Goal: Navigation & Orientation: Find specific page/section

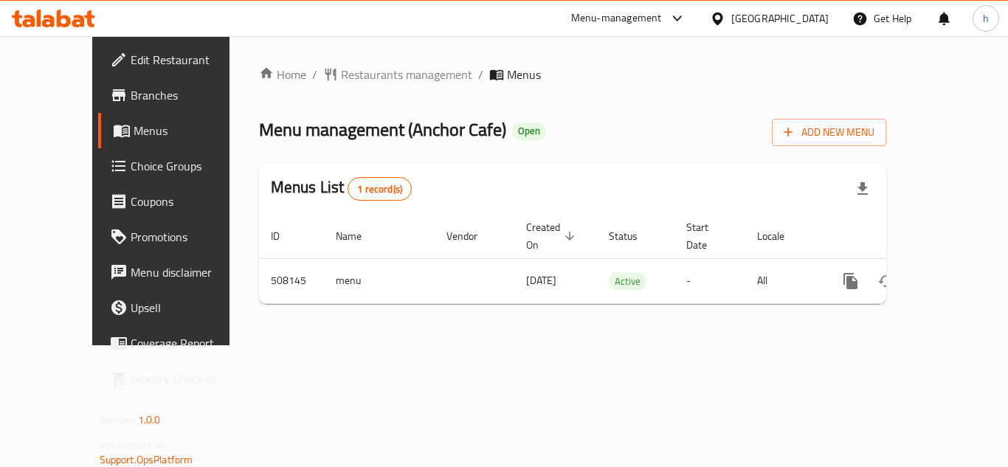
drag, startPoint x: 784, startPoint y: 18, endPoint x: 770, endPoint y: 32, distance: 19.3
click at [784, 18] on div "[GEOGRAPHIC_DATA]" at bounding box center [779, 18] width 97 height 16
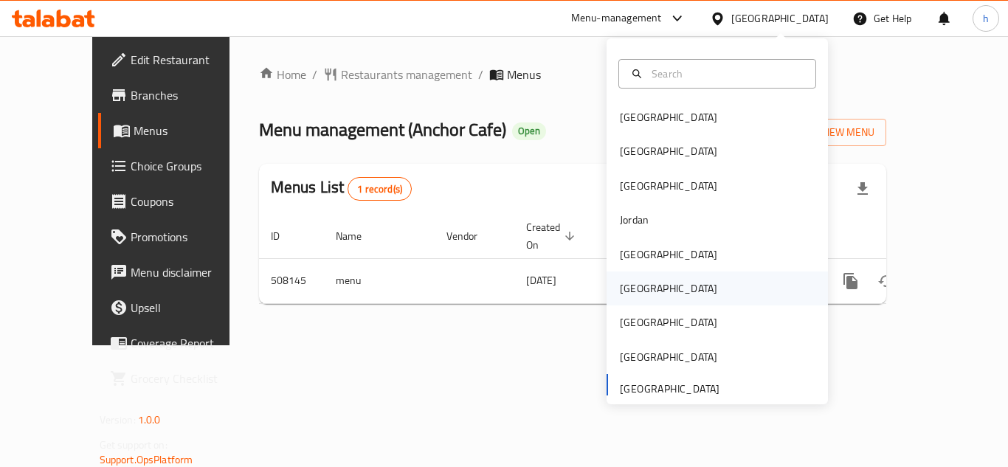
click at [638, 291] on div "[GEOGRAPHIC_DATA]" at bounding box center [668, 289] width 121 height 34
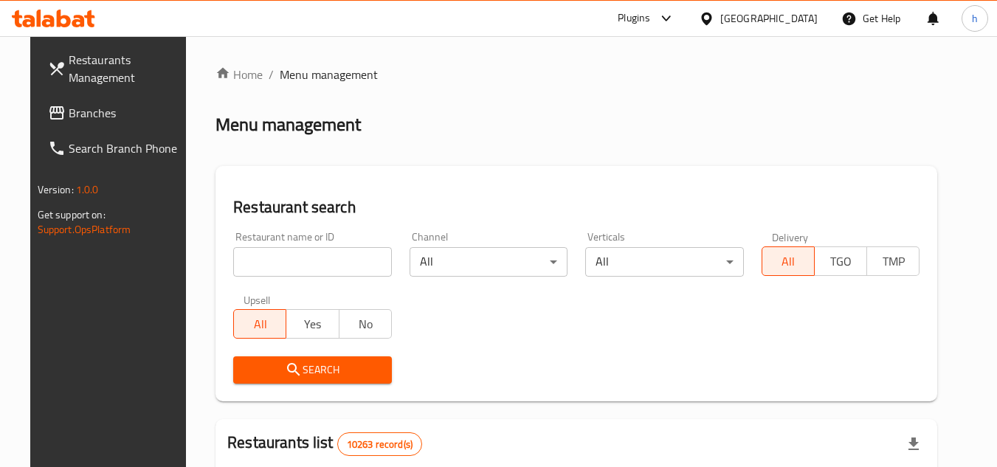
click at [94, 109] on span "Branches" at bounding box center [127, 113] width 117 height 18
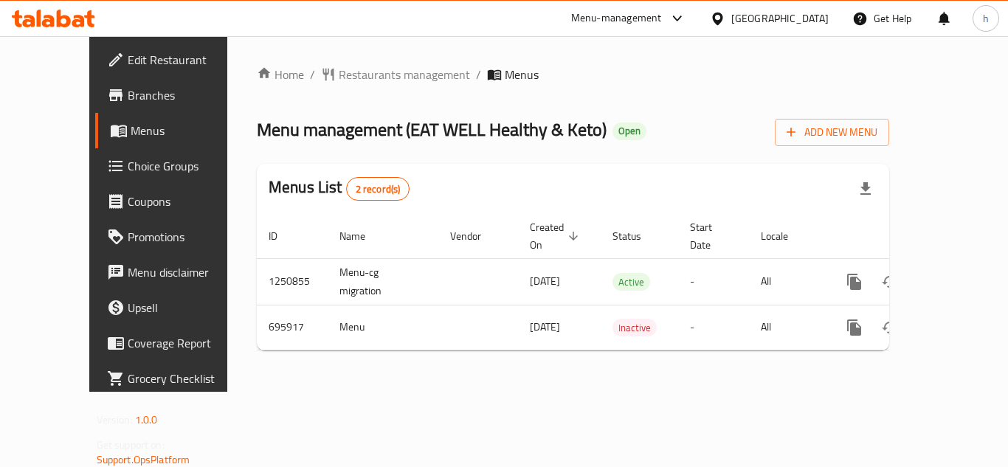
click at [821, 18] on div "[GEOGRAPHIC_DATA]" at bounding box center [779, 18] width 97 height 16
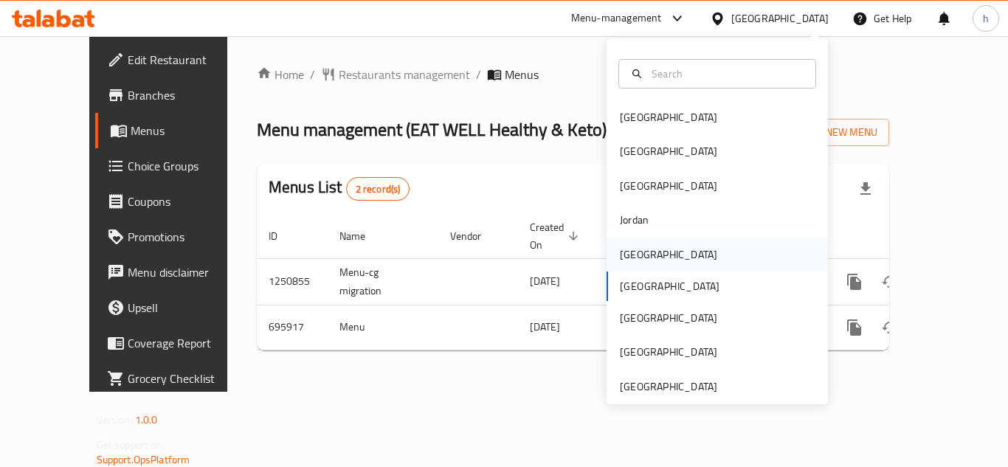
click at [644, 249] on div "[GEOGRAPHIC_DATA]" at bounding box center [668, 255] width 121 height 34
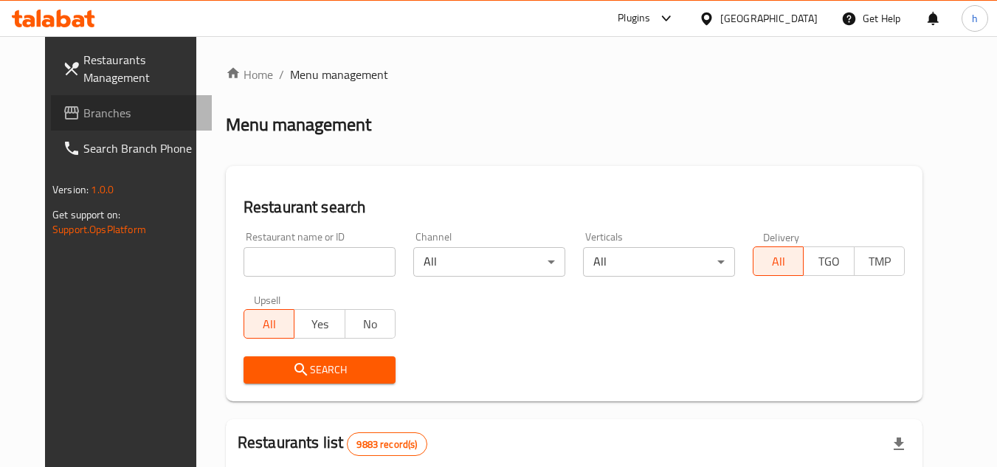
click at [83, 122] on span "Branches" at bounding box center [141, 113] width 117 height 18
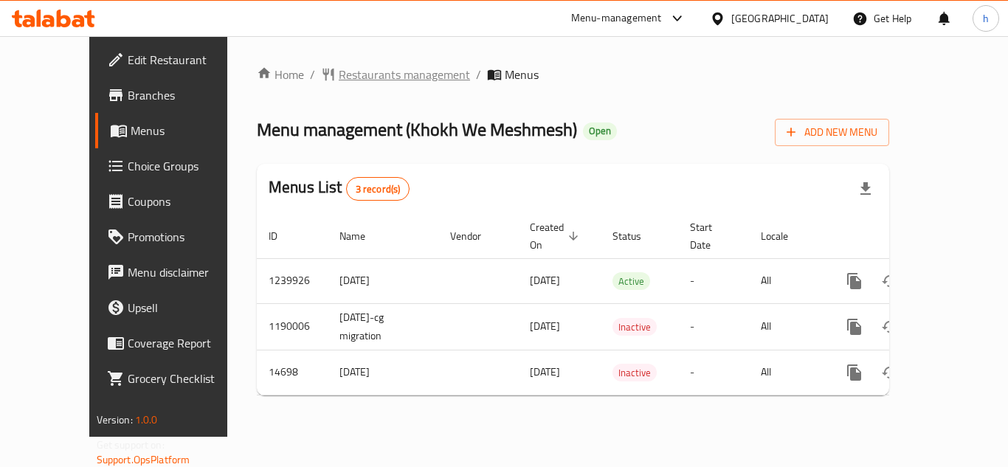
click at [353, 75] on span "Restaurants management" at bounding box center [404, 75] width 131 height 18
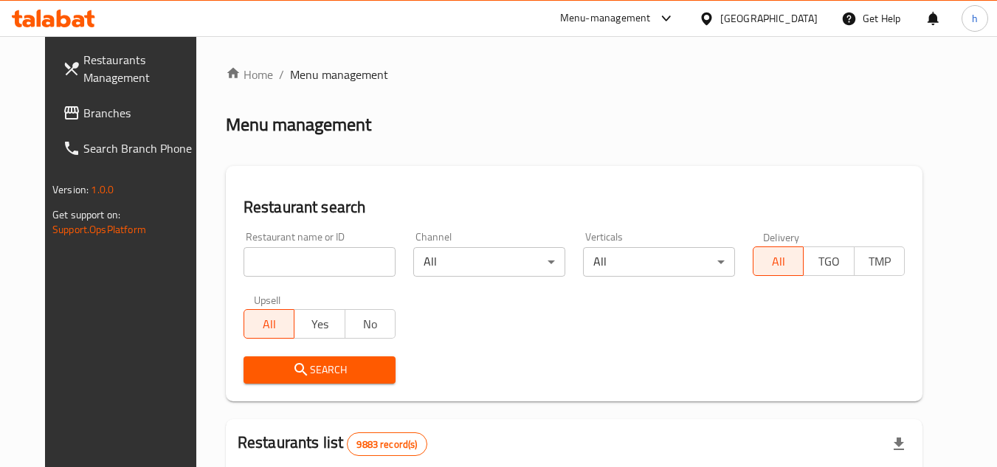
click at [83, 106] on span "Branches" at bounding box center [141, 113] width 117 height 18
